Goal: Transaction & Acquisition: Purchase product/service

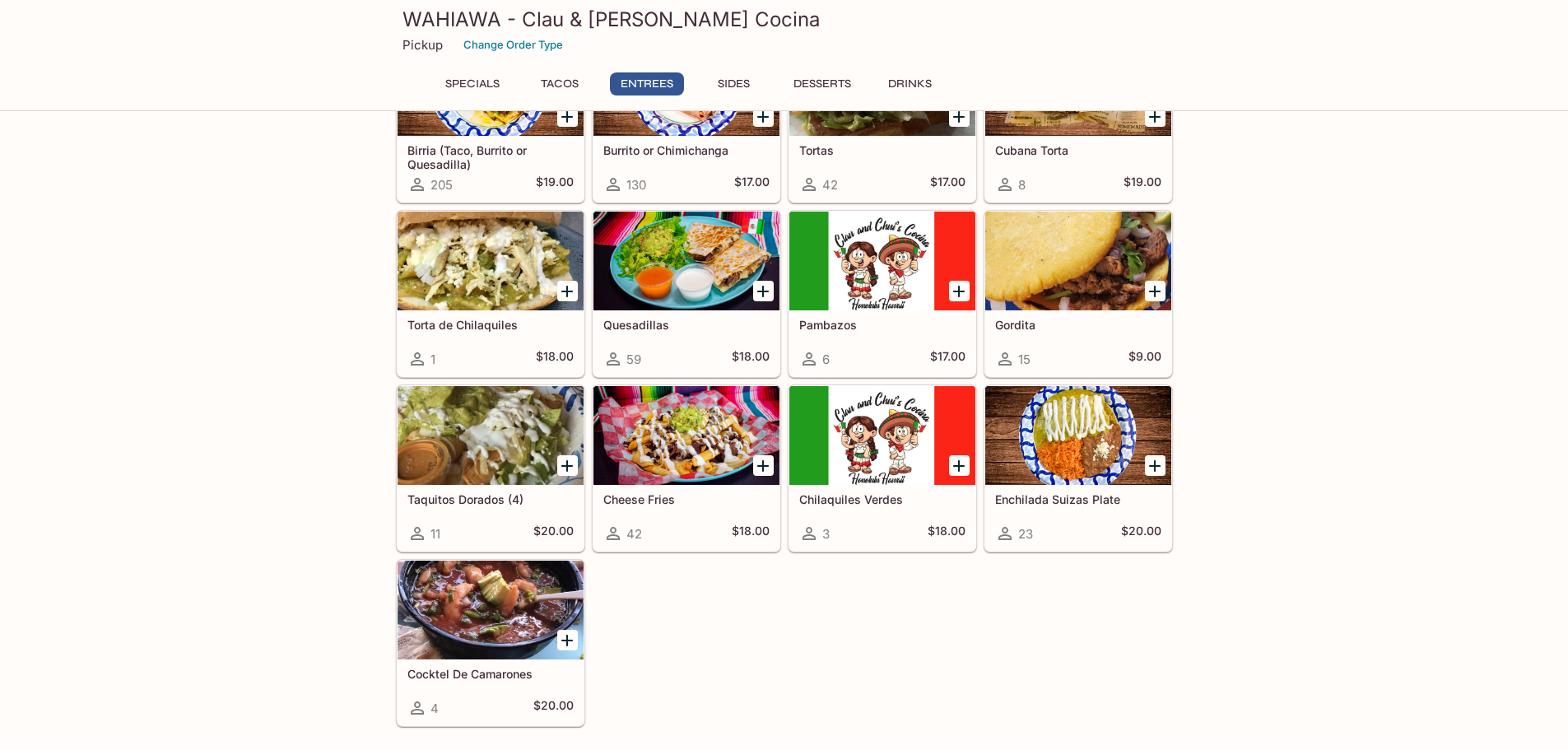
scroll to position [739, 0]
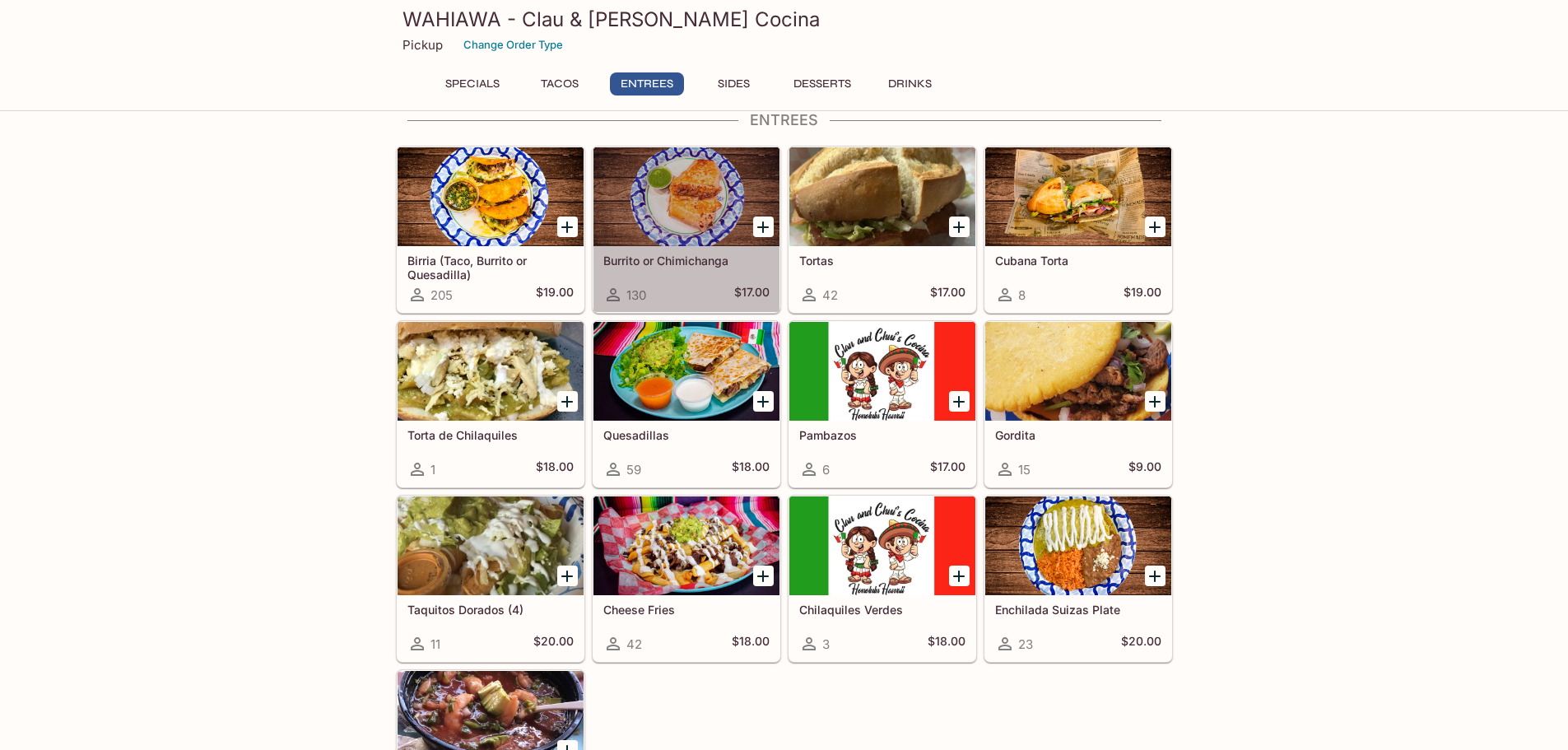
click at [687, 213] on div at bounding box center [686, 197] width 186 height 99
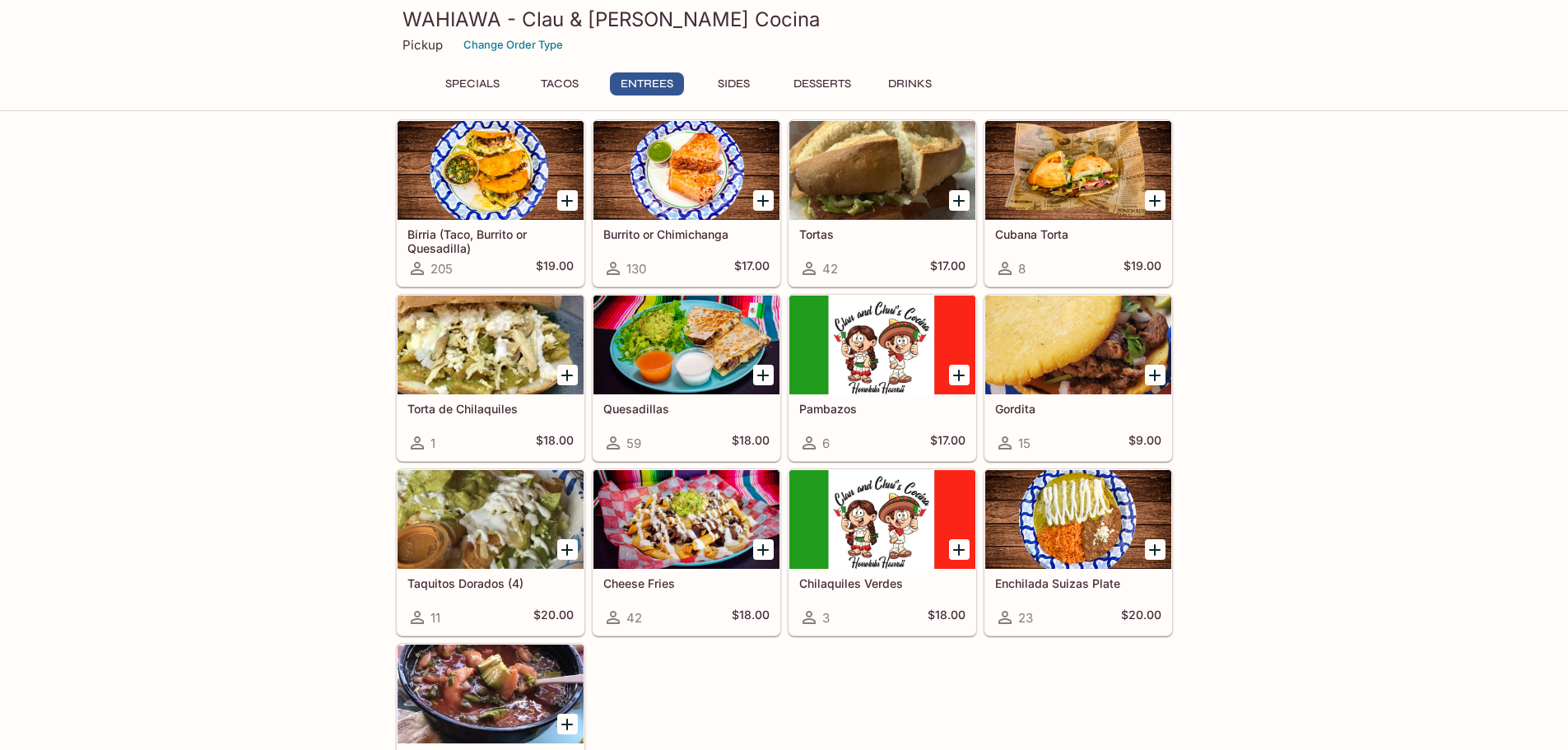
scroll to position [767, 0]
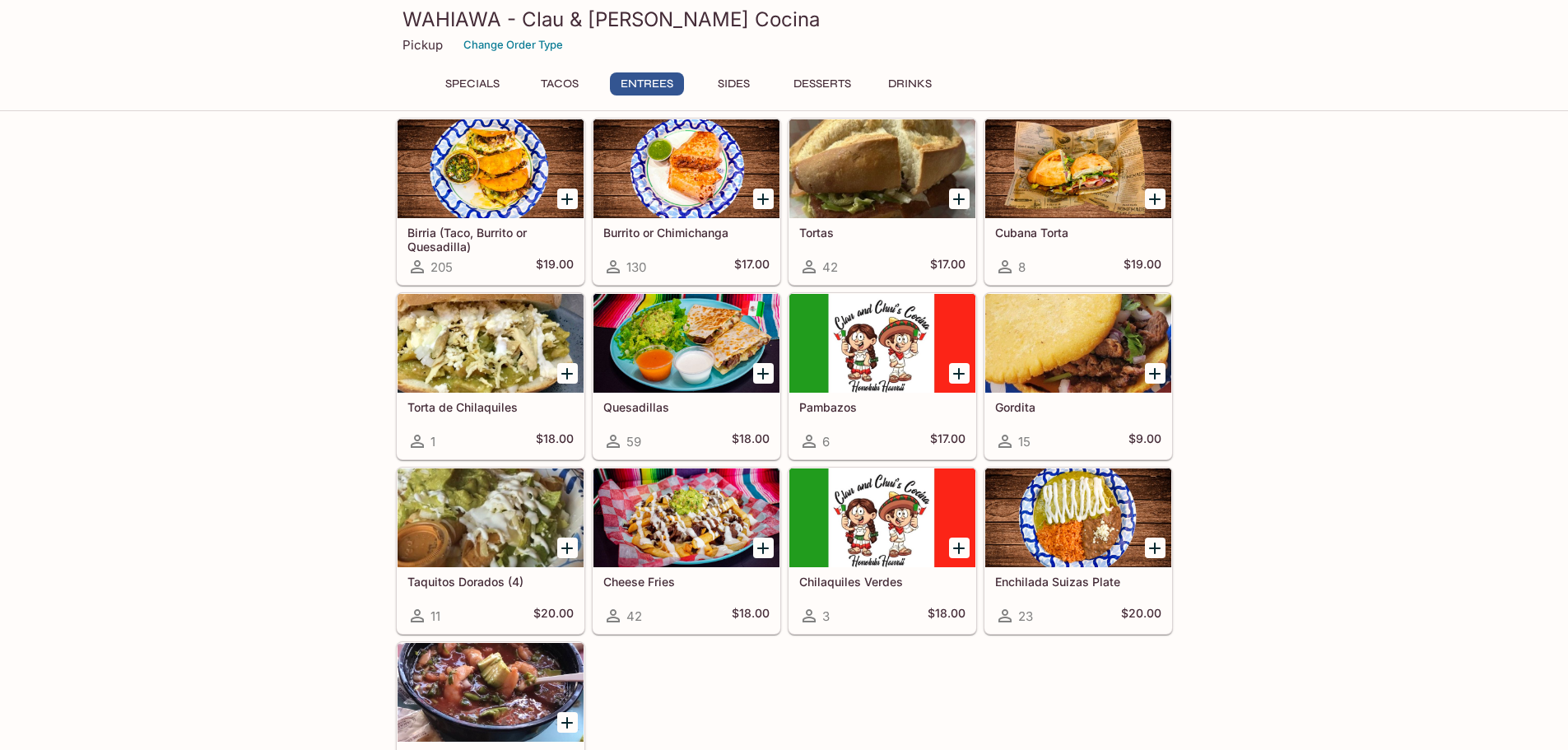
click at [1082, 163] on div at bounding box center [1077, 169] width 186 height 99
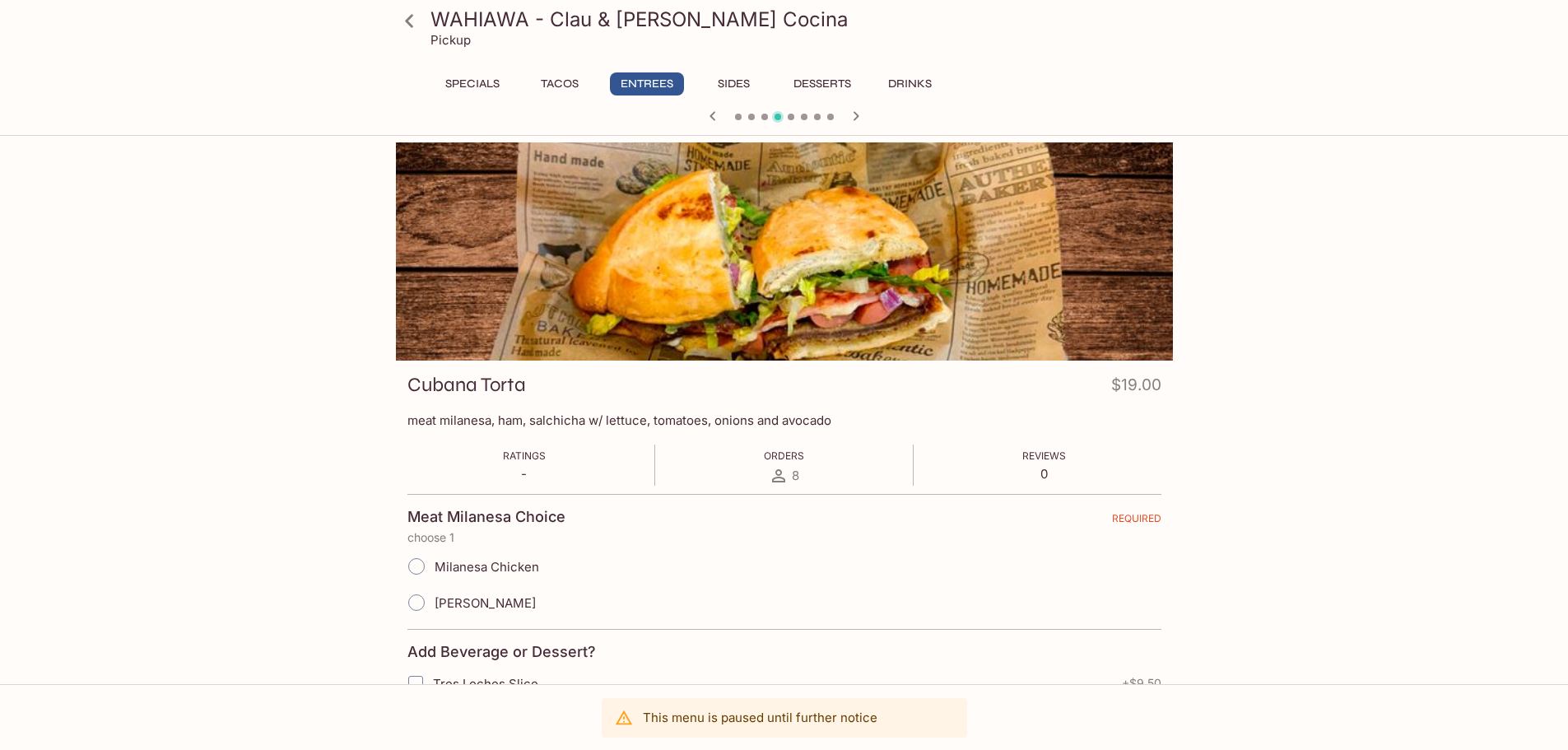
click at [874, 306] on div at bounding box center [784, 251] width 777 height 218
